Goal: Task Accomplishment & Management: Use online tool/utility

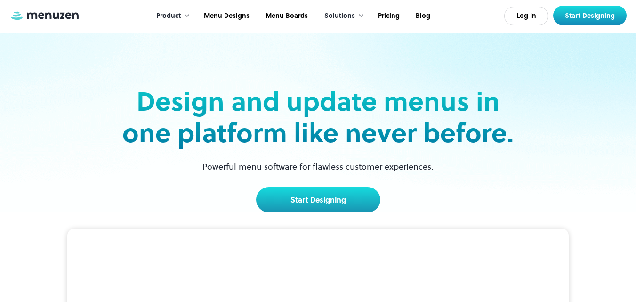
drag, startPoint x: 0, startPoint y: 0, endPoint x: 376, endPoint y: 77, distance: 384.1
click at [286, 191] on link "Start Designing" at bounding box center [318, 199] width 124 height 25
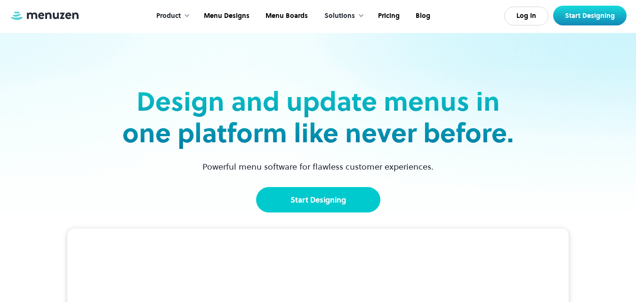
click at [292, 200] on link "Start Designing" at bounding box center [318, 199] width 124 height 25
